Goal: Transaction & Acquisition: Purchase product/service

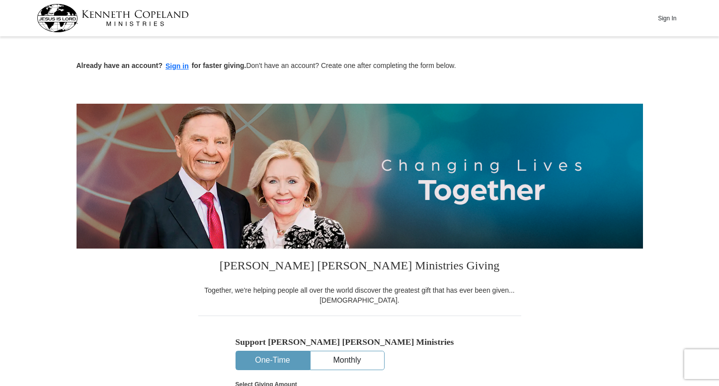
click at [0, 0] on input "$50" at bounding box center [0, 0] width 0 height 0
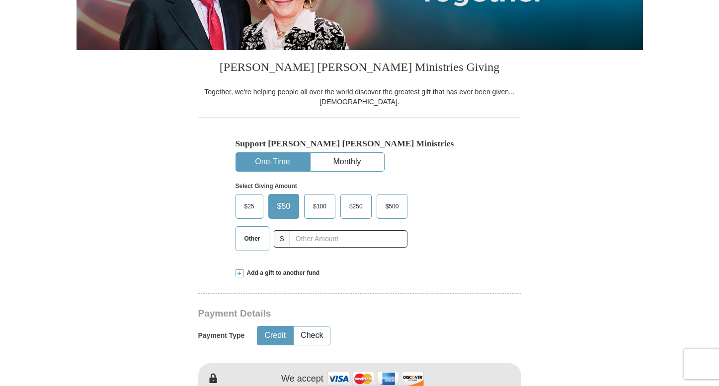
scroll to position [248, 0]
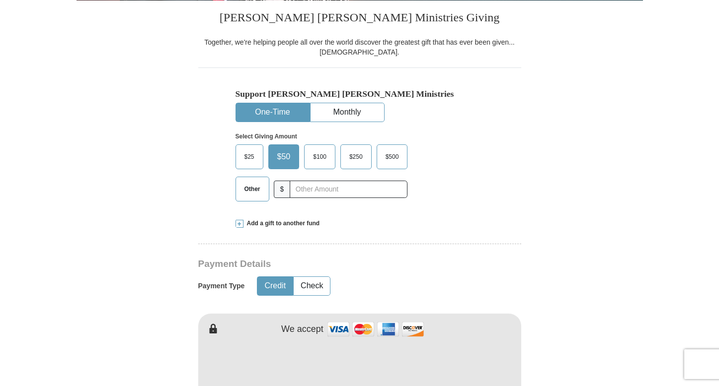
type input "[PERSON_NAME]"
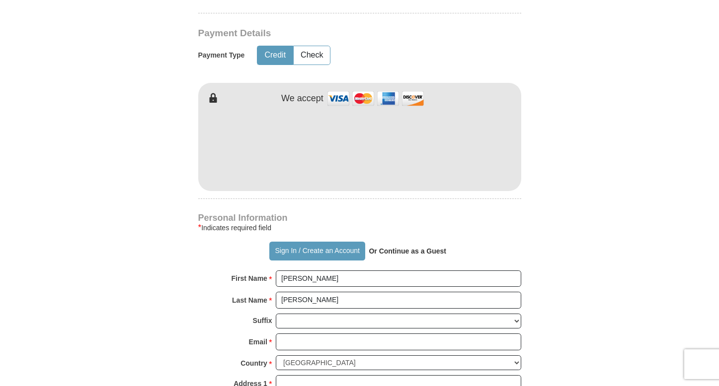
scroll to position [497, 0]
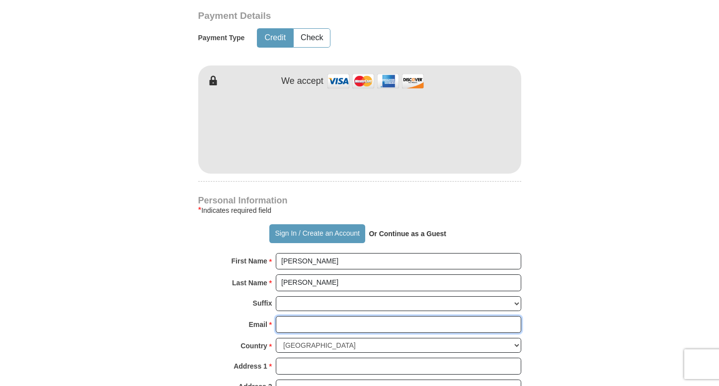
click at [314, 322] on input "Email *" at bounding box center [398, 324] width 245 height 17
type input "[EMAIL_ADDRESS][PERSON_NAME][DOMAIN_NAME]"
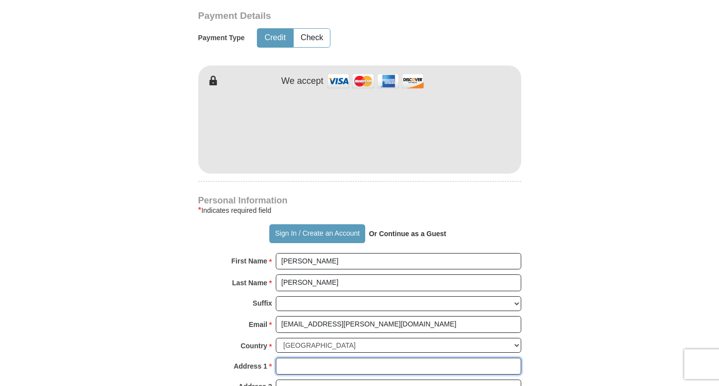
type input "[STREET_ADDRESS]"
type input "Oceanside"
select select "CA"
type input "92056"
type input "7606724603"
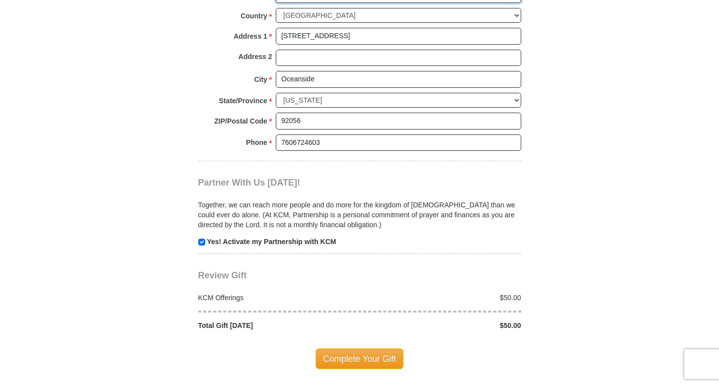
scroll to position [844, 0]
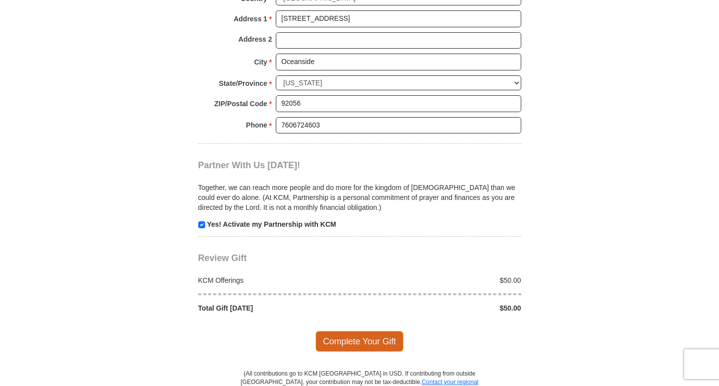
click at [339, 346] on span "Complete Your Gift" at bounding box center [359, 341] width 88 height 21
